Goal: Task Accomplishment & Management: Use online tool/utility

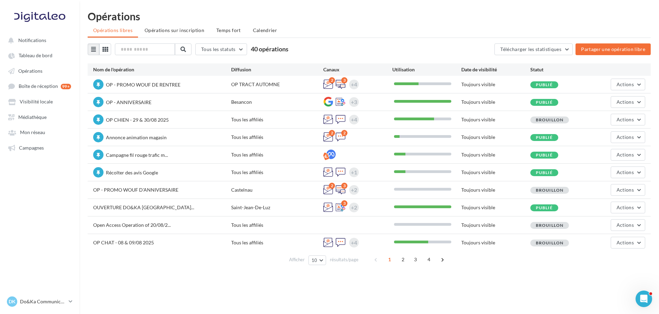
click at [246, 17] on div "Opérations" at bounding box center [369, 16] width 563 height 10
click at [635, 120] on button "Actions" at bounding box center [628, 120] width 35 height 12
click at [622, 210] on button "Enlever la mise en avant" at bounding box center [608, 208] width 73 height 18
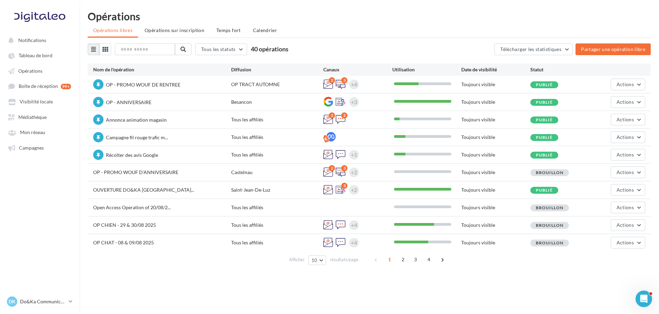
click at [415, 29] on ul "Opérations libres Opérations sur inscription Temps fort Calendrier" at bounding box center [369, 31] width 563 height 14
click at [334, 29] on ul "Opérations libres Opérations sur inscription Temps fort Calendrier" at bounding box center [369, 31] width 563 height 14
click at [342, 27] on ul "Opérations libres Opérations sur inscription Temps fort Calendrier" at bounding box center [369, 31] width 563 height 14
click at [626, 169] on button "Actions" at bounding box center [628, 173] width 35 height 12
click at [611, 187] on button "Editer" at bounding box center [611, 189] width 69 height 18
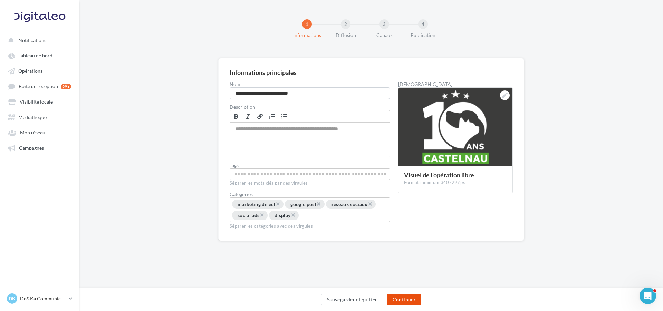
click at [412, 297] on button "Continuer" at bounding box center [404, 300] width 34 height 12
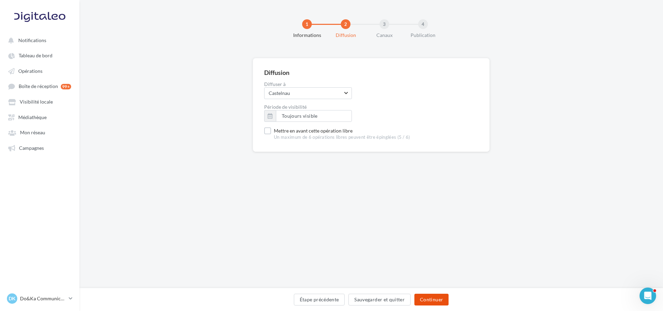
click at [432, 295] on button "Continuer" at bounding box center [431, 300] width 34 height 12
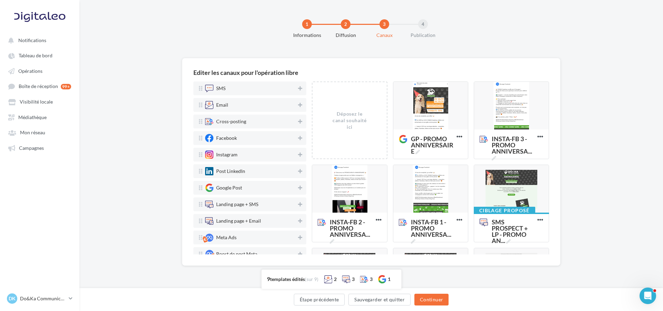
click at [581, 154] on div "Editer les canaux pour l'opération libre SMS Email Cross-posting Facebook Insta…" at bounding box center [370, 173] width 583 height 230
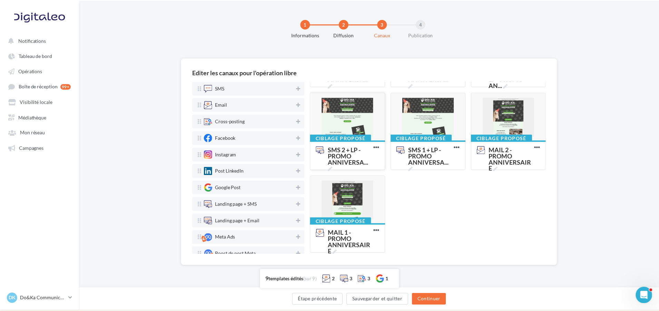
scroll to position [162, 0]
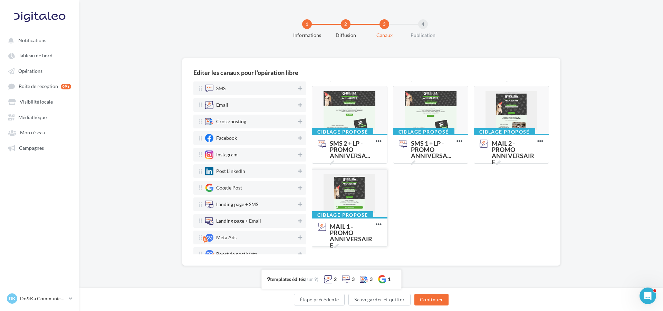
click at [343, 199] on div at bounding box center [349, 194] width 75 height 48
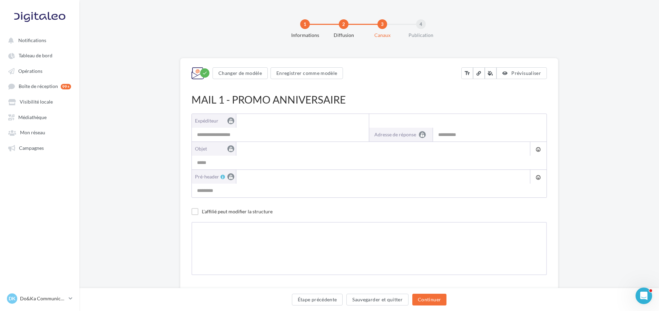
type input "**********"
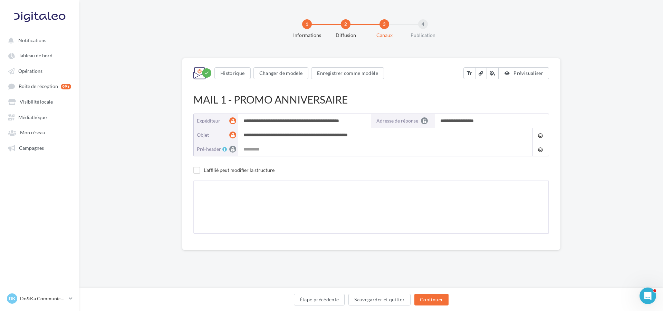
type input "**********"
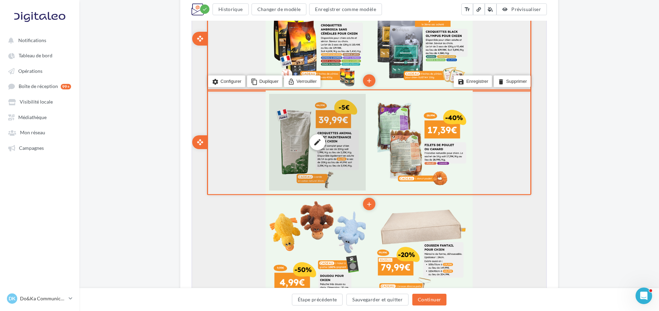
scroll to position [449, 0]
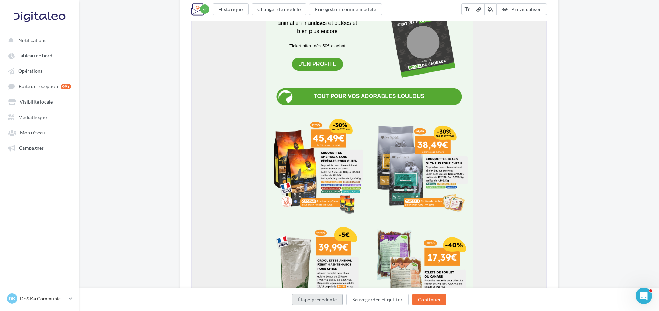
click at [328, 300] on button "Étape précédente" at bounding box center [317, 300] width 51 height 12
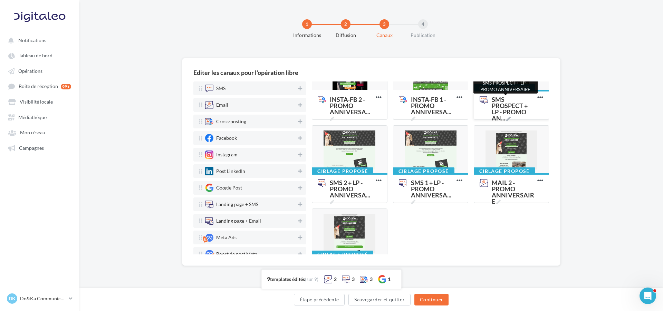
scroll to position [138, 0]
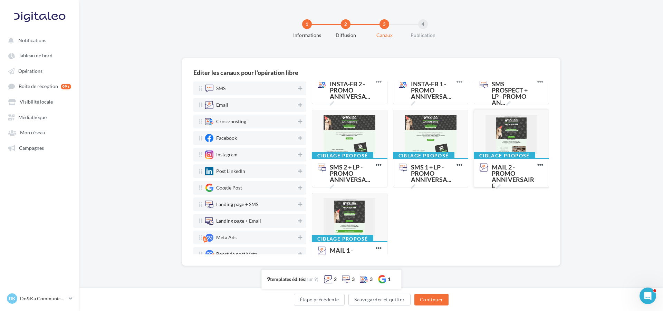
click at [495, 135] on div at bounding box center [511, 134] width 75 height 48
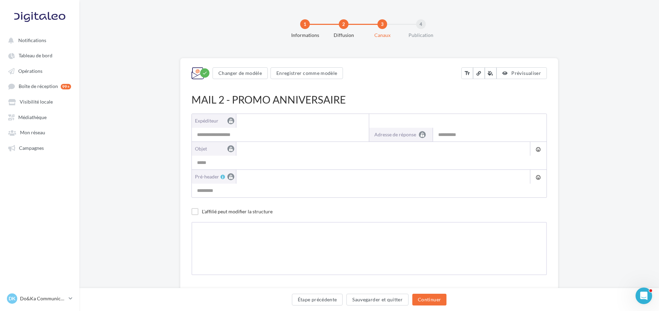
type input "**********"
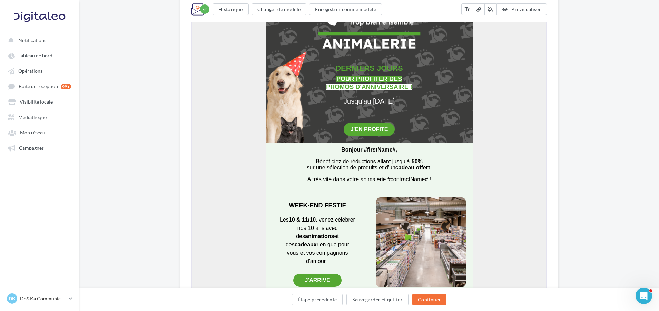
scroll to position [173, 0]
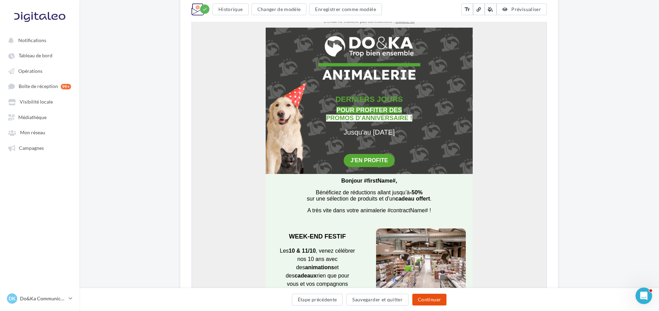
click at [426, 297] on button "Continuer" at bounding box center [430, 300] width 34 height 12
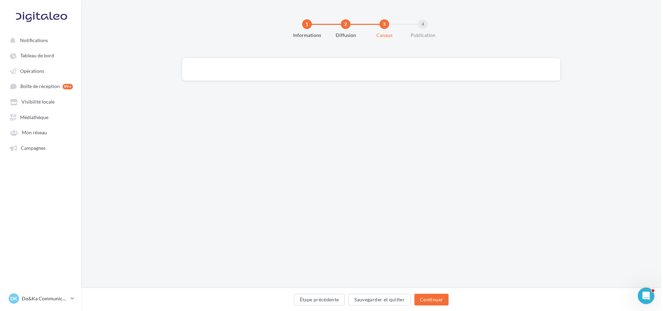
scroll to position [0, 0]
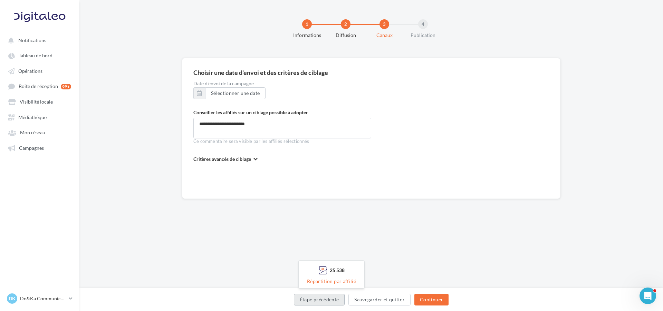
click at [337, 301] on button "Étape précédente" at bounding box center [319, 300] width 51 height 12
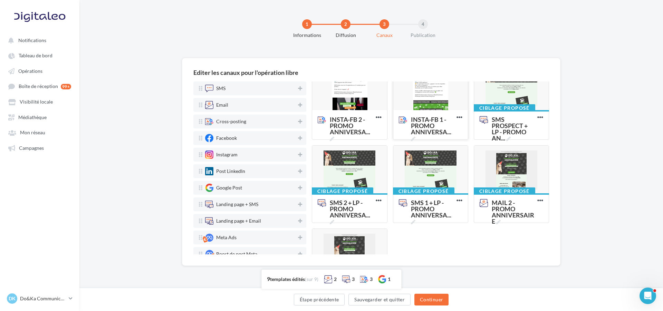
scroll to position [138, 0]
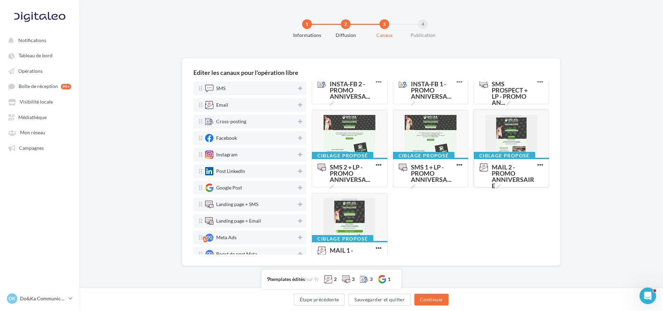
click at [498, 138] on div at bounding box center [511, 134] width 75 height 48
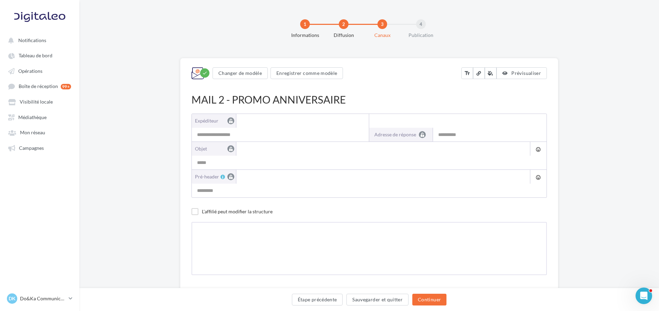
type input "**********"
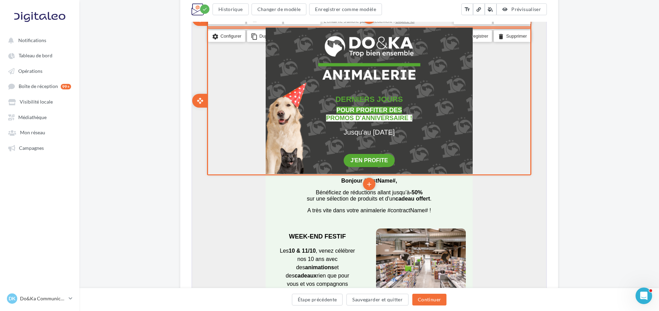
scroll to position [276, 0]
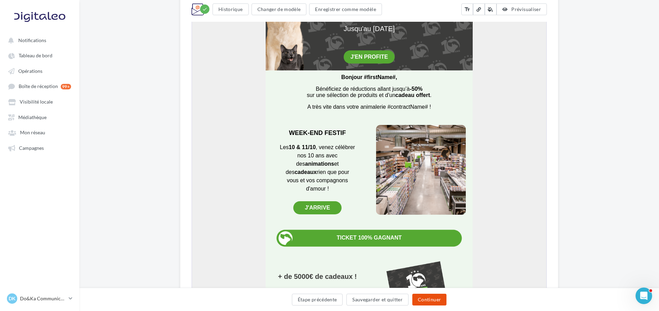
click at [442, 295] on button "Continuer" at bounding box center [430, 300] width 34 height 12
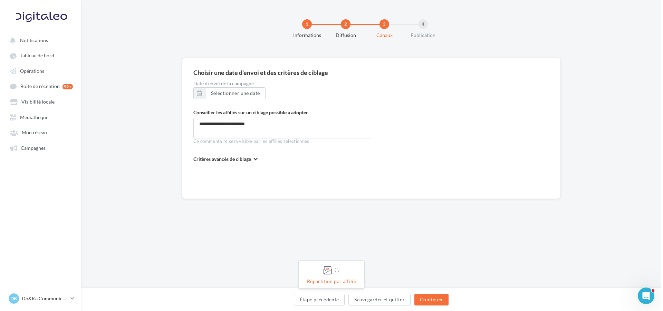
scroll to position [0, 0]
click at [439, 300] on button "Continuer" at bounding box center [431, 300] width 34 height 12
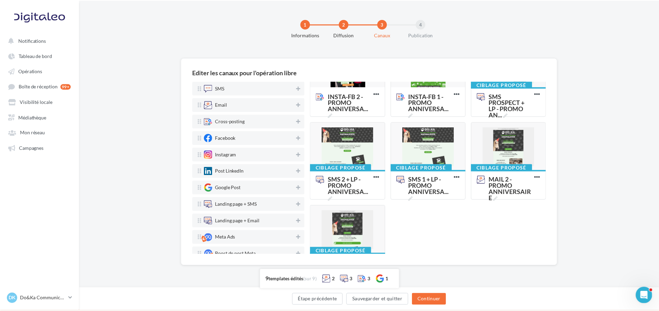
scroll to position [104, 0]
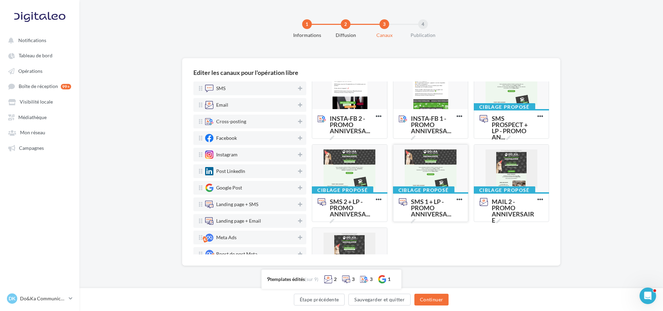
click at [445, 168] on div at bounding box center [430, 169] width 75 height 48
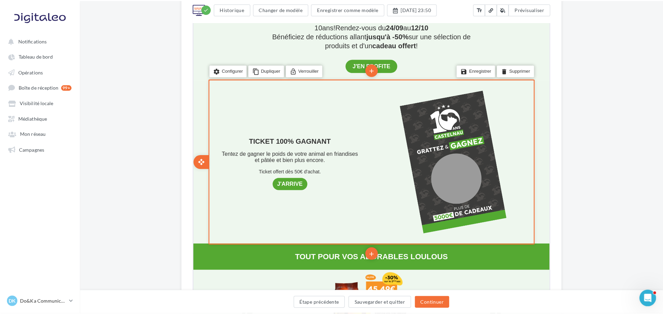
scroll to position [207, 0]
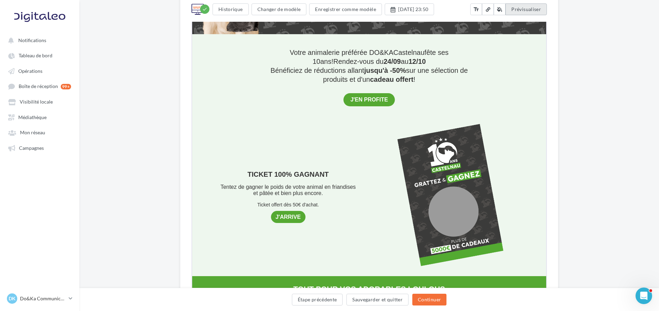
click at [515, 4] on button "Prévisualiser" at bounding box center [526, 9] width 41 height 12
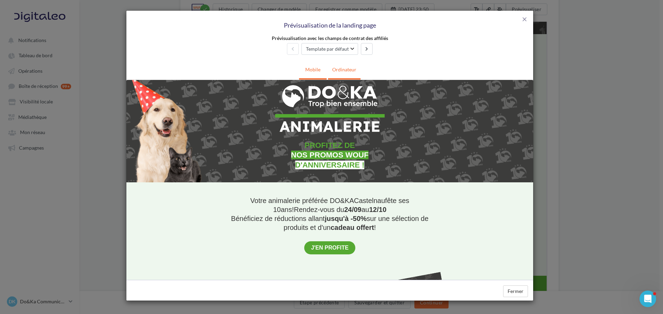
scroll to position [0, 0]
click at [314, 69] on link "Mobile" at bounding box center [312, 69] width 23 height 17
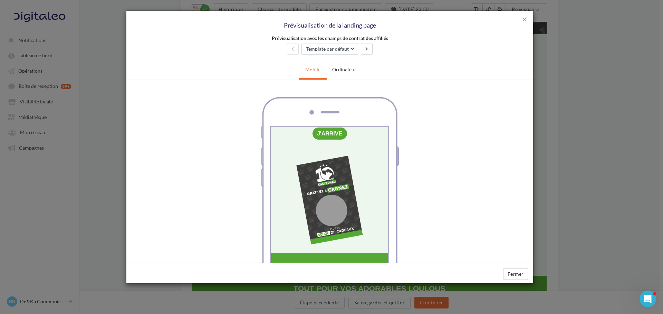
scroll to position [207, 0]
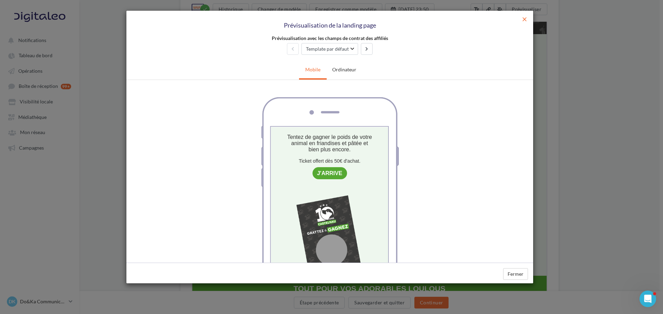
click at [521, 20] on span "close" at bounding box center [524, 19] width 7 height 7
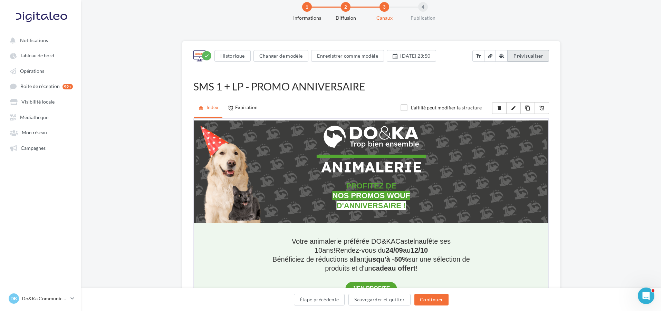
scroll to position [0, 0]
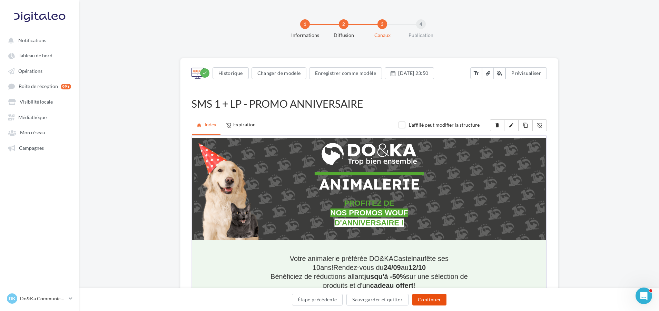
click at [442, 298] on button "Continuer" at bounding box center [430, 300] width 34 height 12
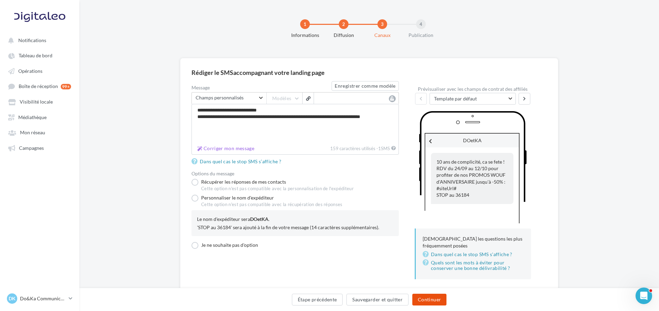
click at [435, 297] on button "Continuer" at bounding box center [430, 300] width 34 height 12
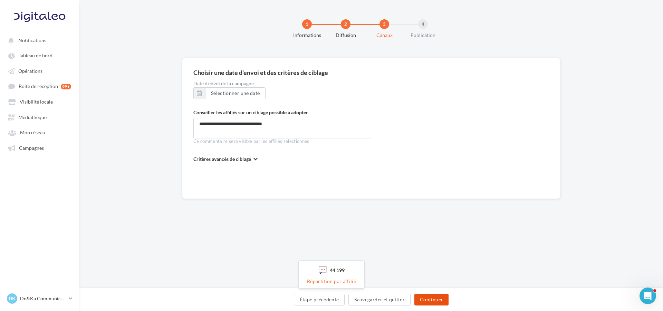
click at [433, 298] on button "Continuer" at bounding box center [431, 300] width 34 height 12
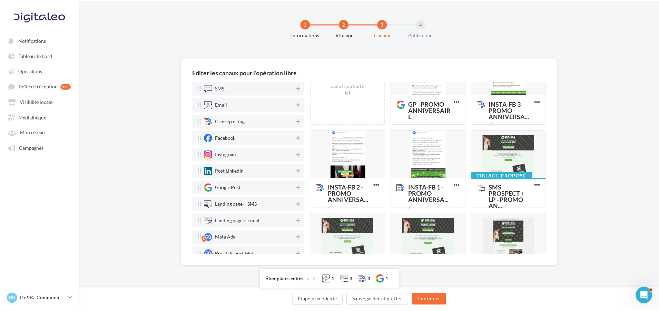
scroll to position [104, 0]
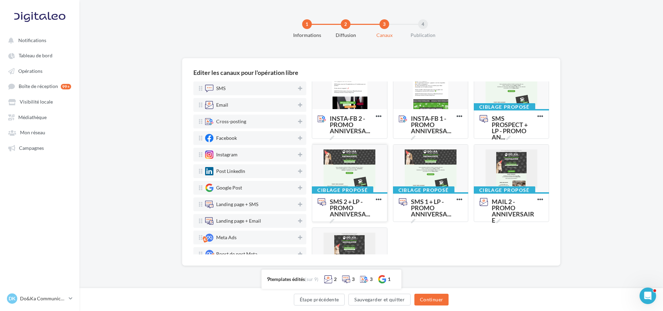
click at [363, 172] on div at bounding box center [349, 169] width 75 height 48
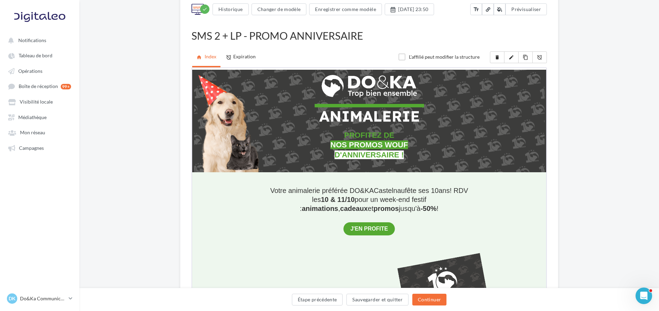
scroll to position [35, 0]
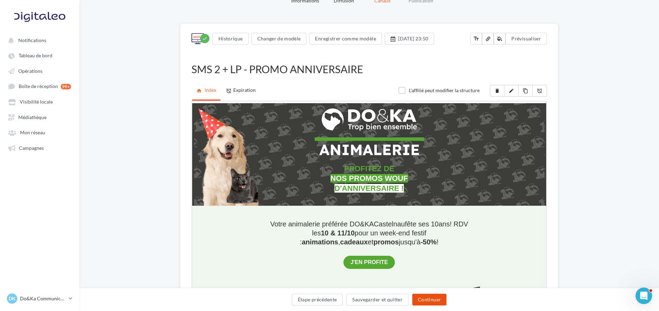
click at [433, 305] on button "Continuer" at bounding box center [430, 300] width 34 height 12
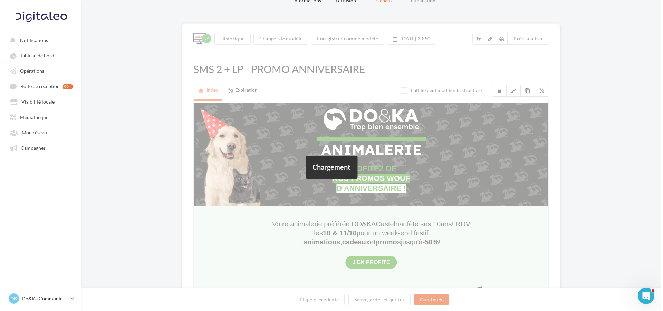
scroll to position [0, 0]
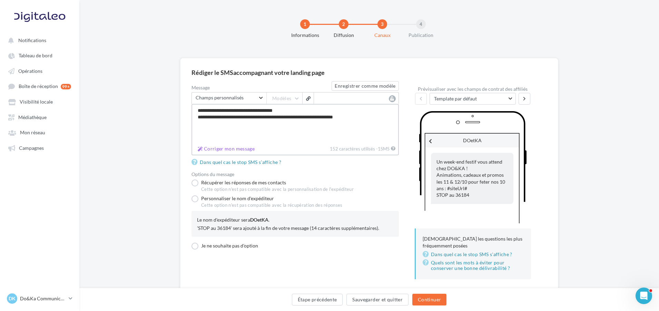
click at [276, 116] on textarea "**********" at bounding box center [295, 123] width 207 height 39
type textarea "**********"
click at [161, 134] on div "**********" at bounding box center [369, 185] width 580 height 255
click at [304, 304] on button "Étape précédente" at bounding box center [317, 300] width 51 height 12
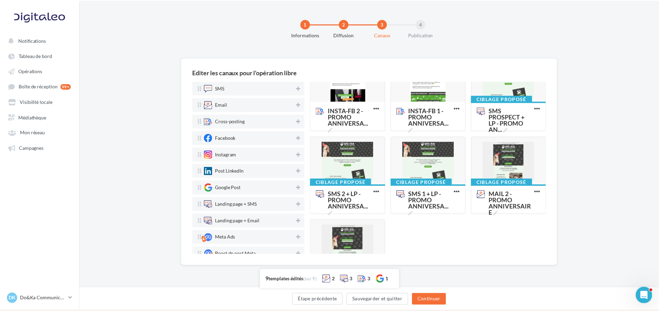
scroll to position [138, 0]
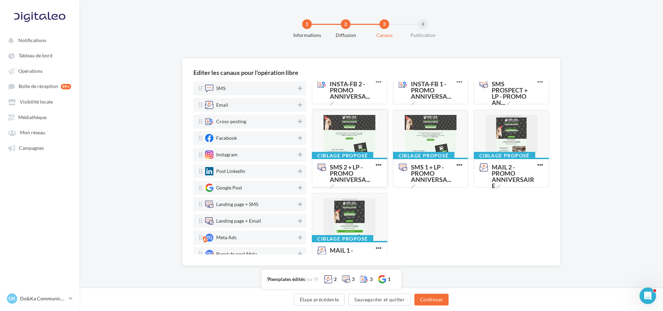
click at [358, 140] on div at bounding box center [349, 134] width 75 height 48
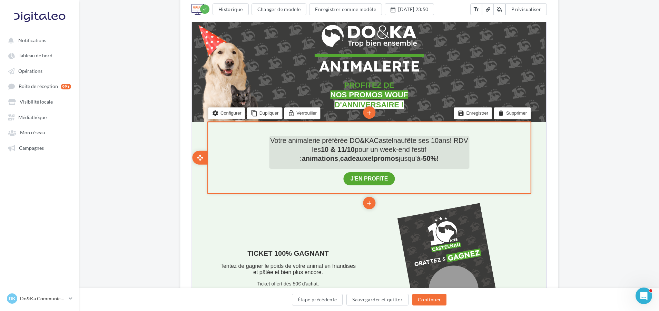
scroll to position [104, 0]
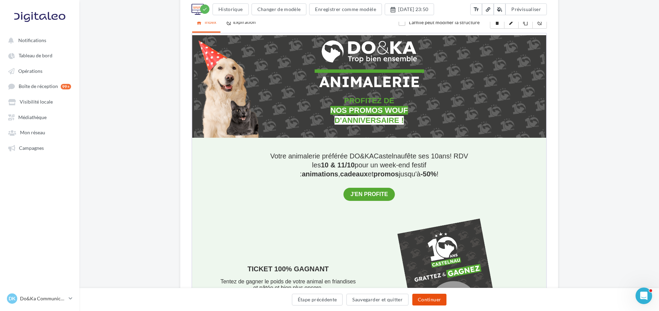
click at [429, 299] on button "Continuer" at bounding box center [430, 300] width 34 height 12
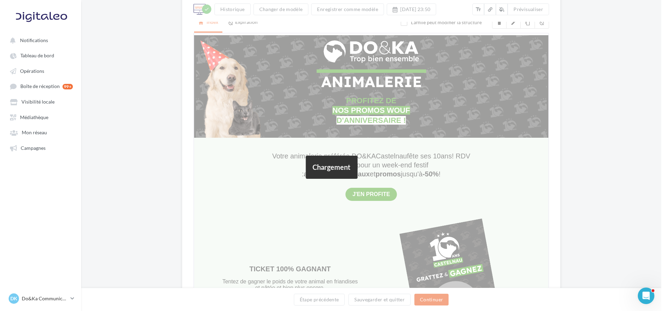
scroll to position [0, 0]
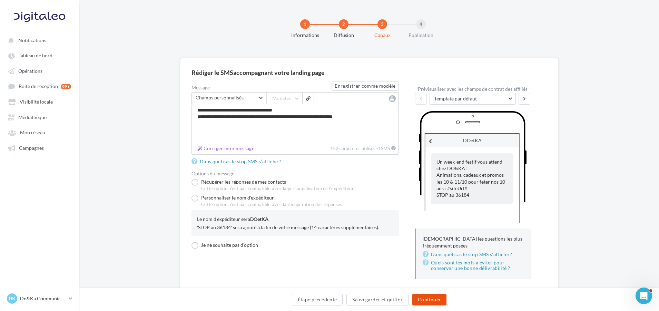
click at [433, 298] on button "Continuer" at bounding box center [430, 300] width 34 height 12
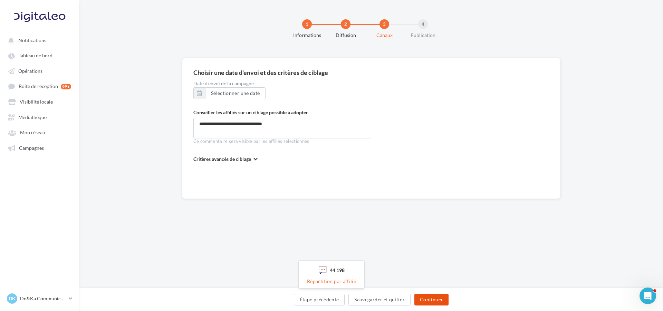
click at [442, 297] on button "Continuer" at bounding box center [431, 300] width 34 height 12
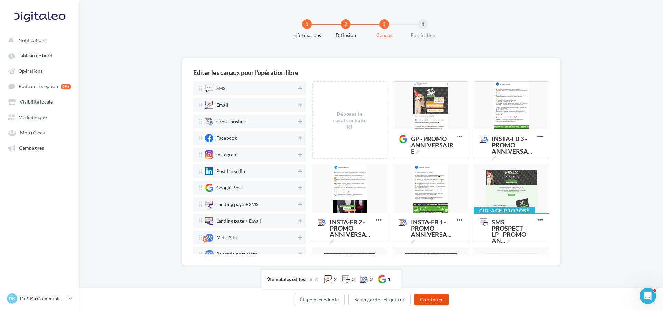
click at [427, 300] on button "Continuer" at bounding box center [431, 300] width 34 height 12
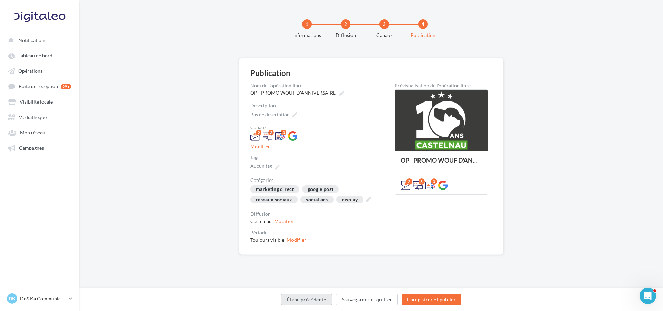
click at [323, 301] on button "Étape précédente" at bounding box center [306, 300] width 51 height 12
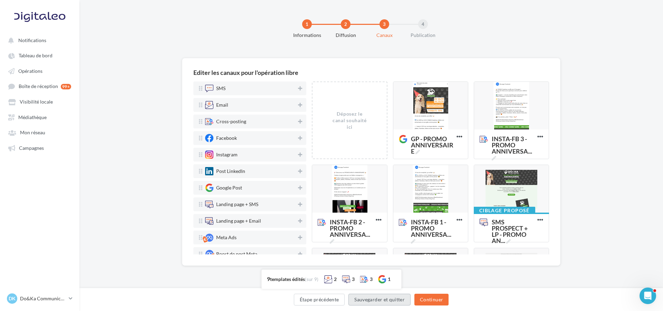
click at [404, 302] on button "Sauvegarder et quitter" at bounding box center [379, 300] width 62 height 12
